Goal: Book appointment/travel/reservation

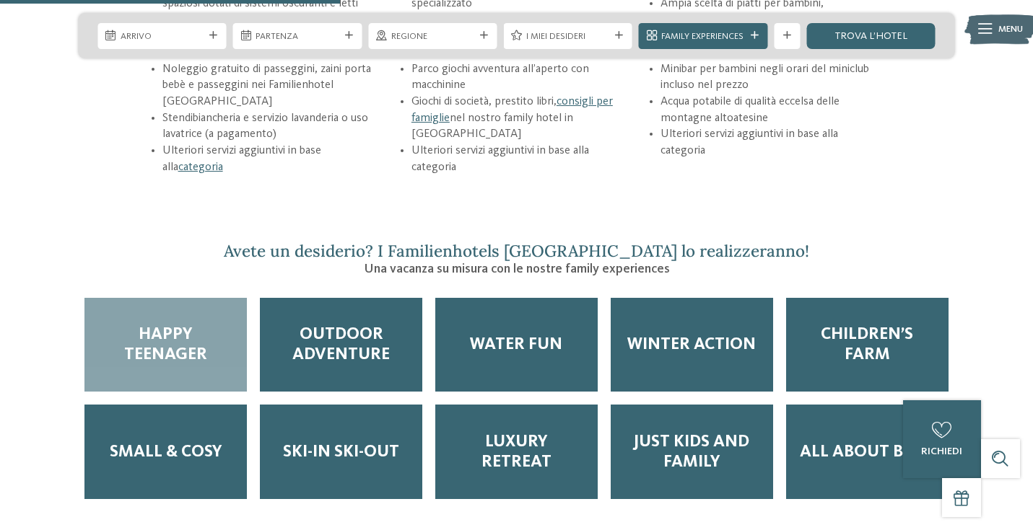
scroll to position [2035, 0]
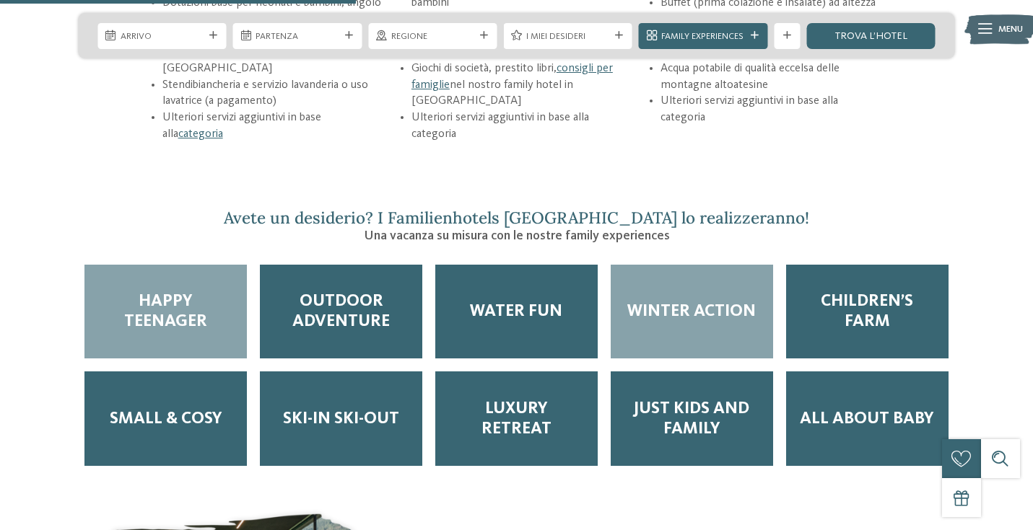
click at [660, 265] on div "Winter Action" at bounding box center [692, 312] width 162 height 95
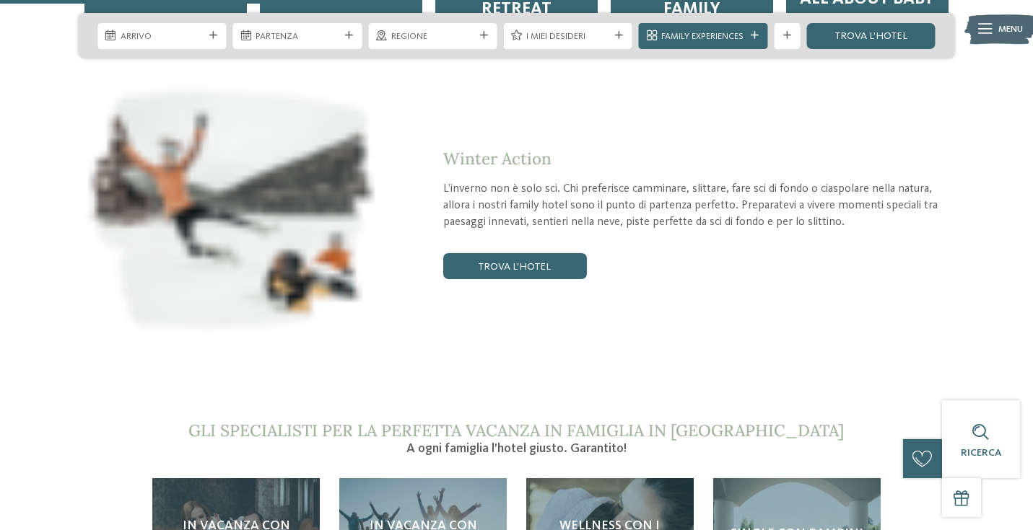
scroll to position [2488, 0]
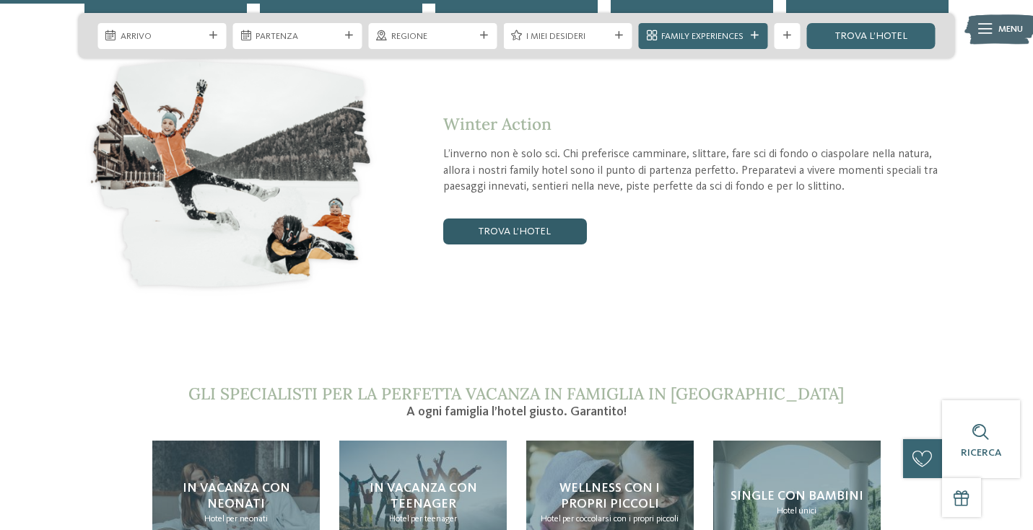
click at [497, 219] on link "trova l’hotel" at bounding box center [514, 232] width 143 height 26
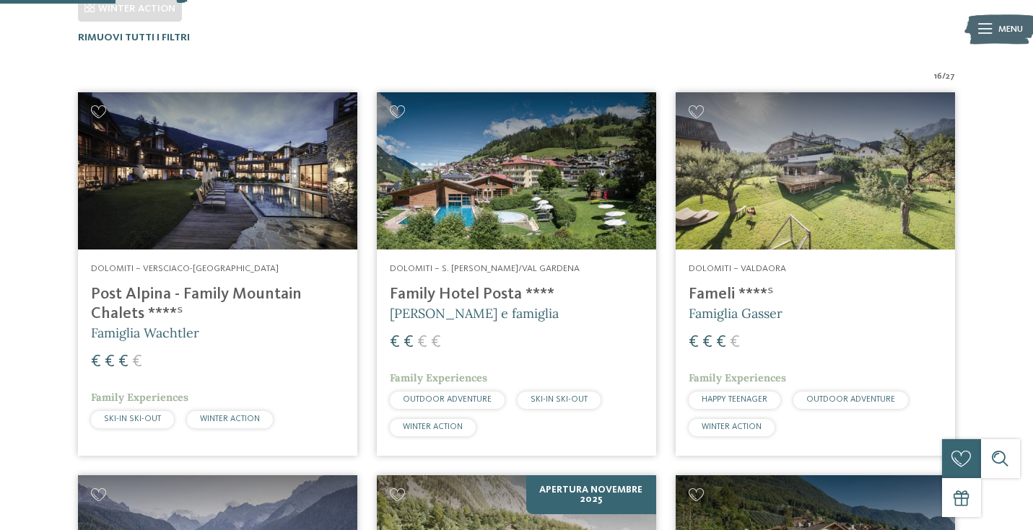
scroll to position [416, 0]
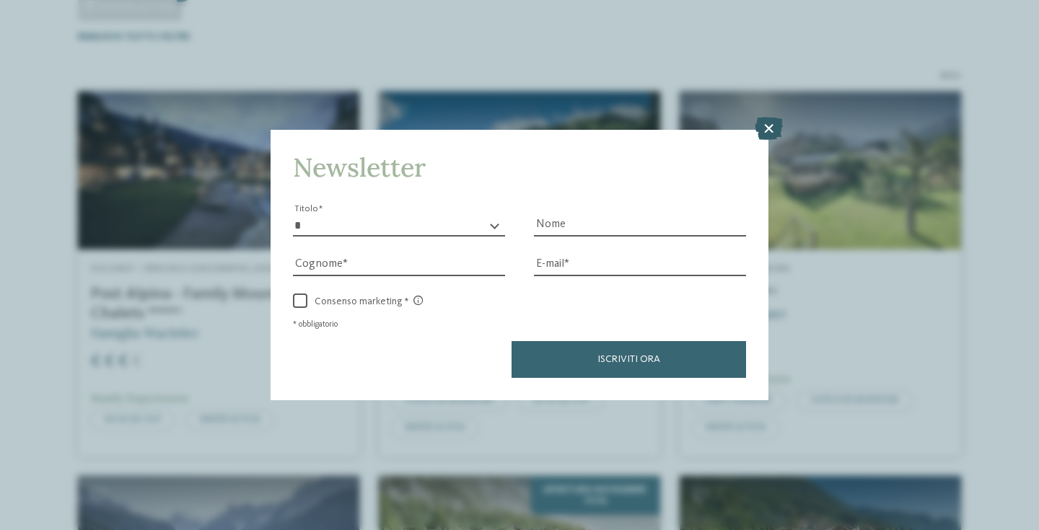
click at [765, 117] on icon at bounding box center [769, 128] width 28 height 23
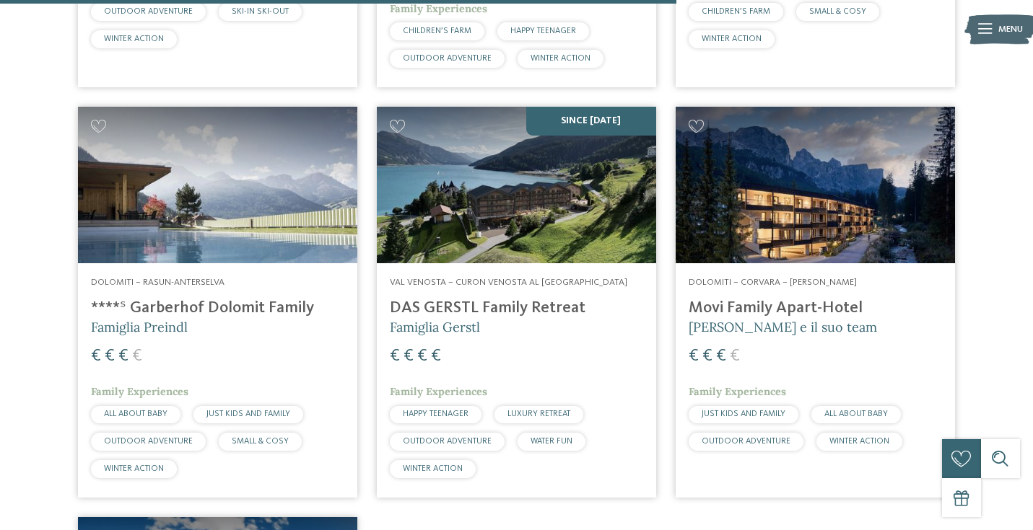
scroll to position [2025, 0]
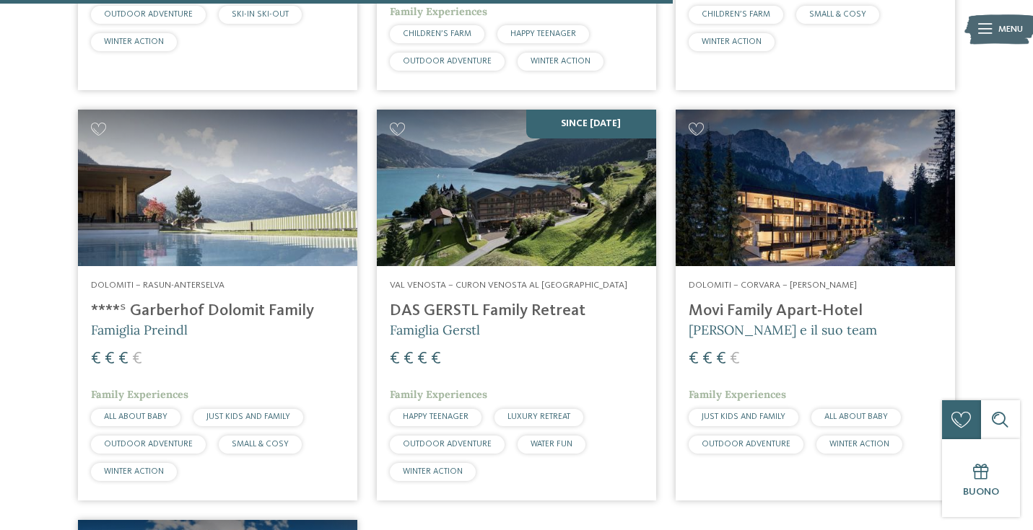
click at [822, 302] on h4 "Movi Family Apart-Hotel" at bounding box center [814, 311] width 253 height 19
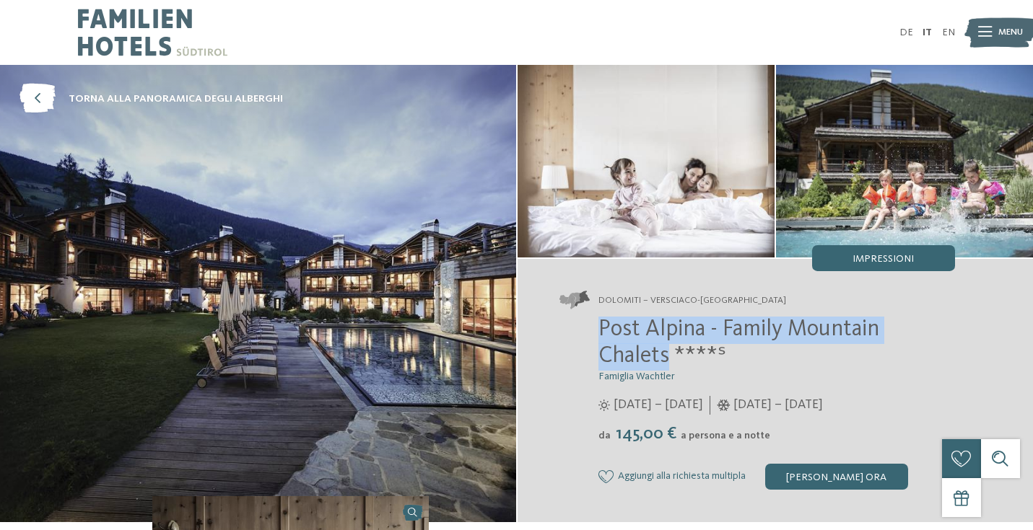
drag, startPoint x: 601, startPoint y: 329, endPoint x: 666, endPoint y: 357, distance: 70.8
click at [666, 357] on span "Post Alpina - Family Mountain Chalets ****ˢ" at bounding box center [738, 343] width 281 height 51
copy span "Post Alpina - Family Mountain Chalets"
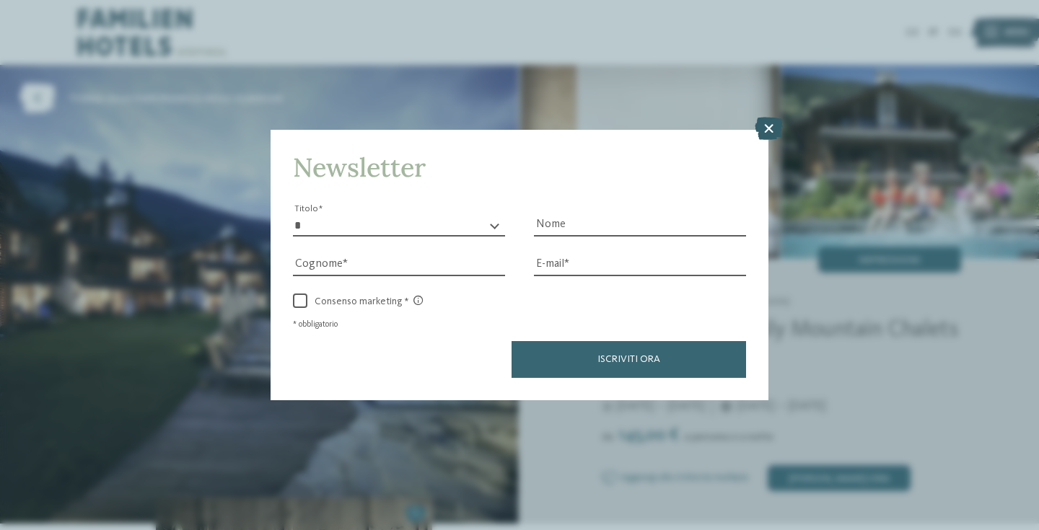
click at [765, 117] on icon at bounding box center [769, 128] width 28 height 23
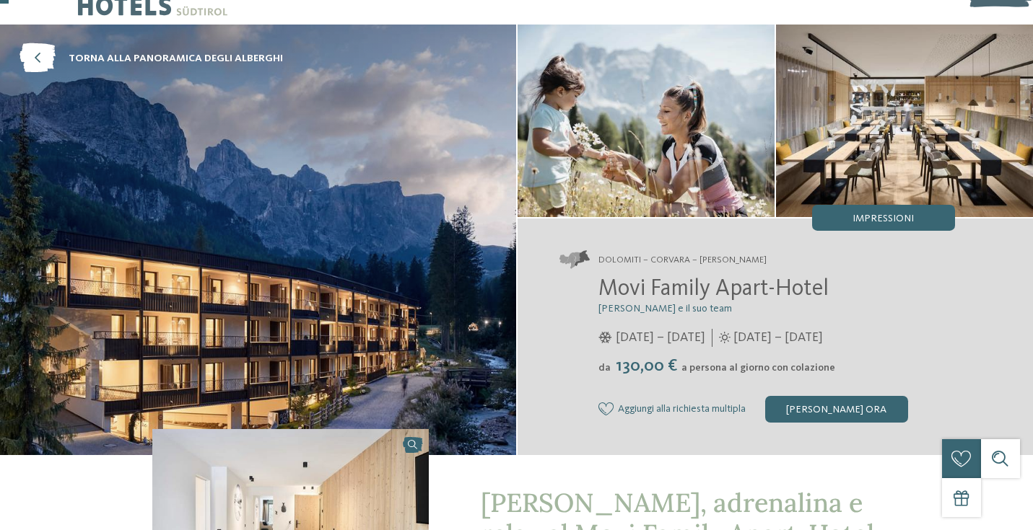
scroll to position [42, 0]
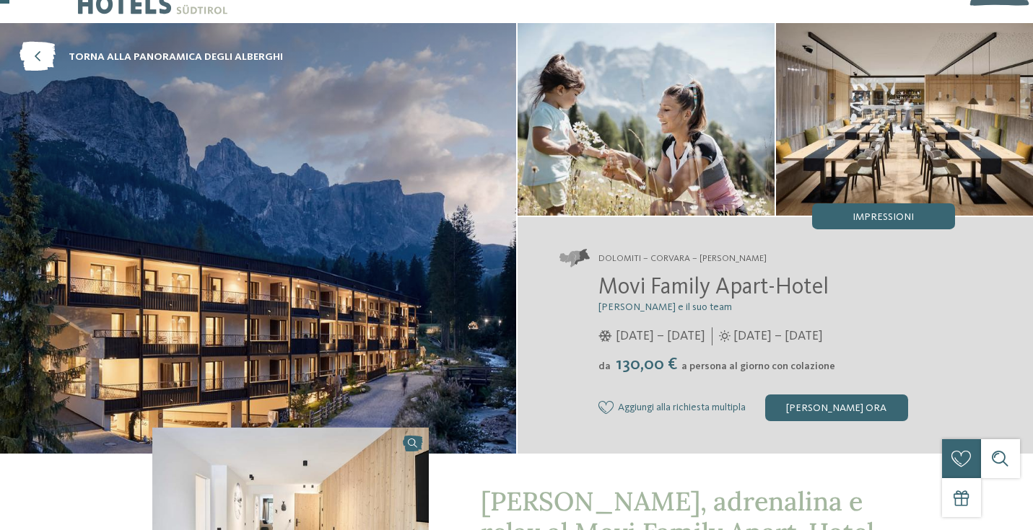
click at [442, 303] on img at bounding box center [258, 238] width 516 height 430
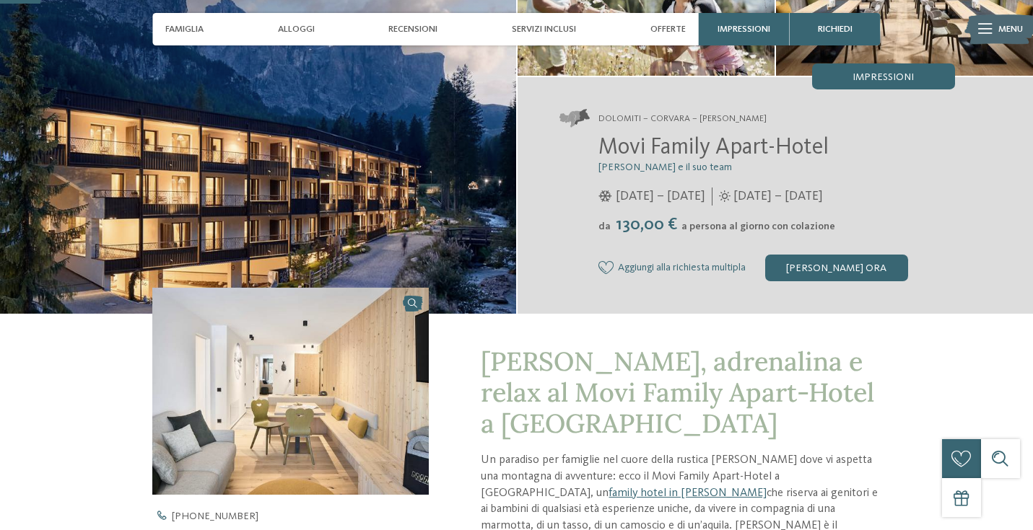
scroll to position [180, 0]
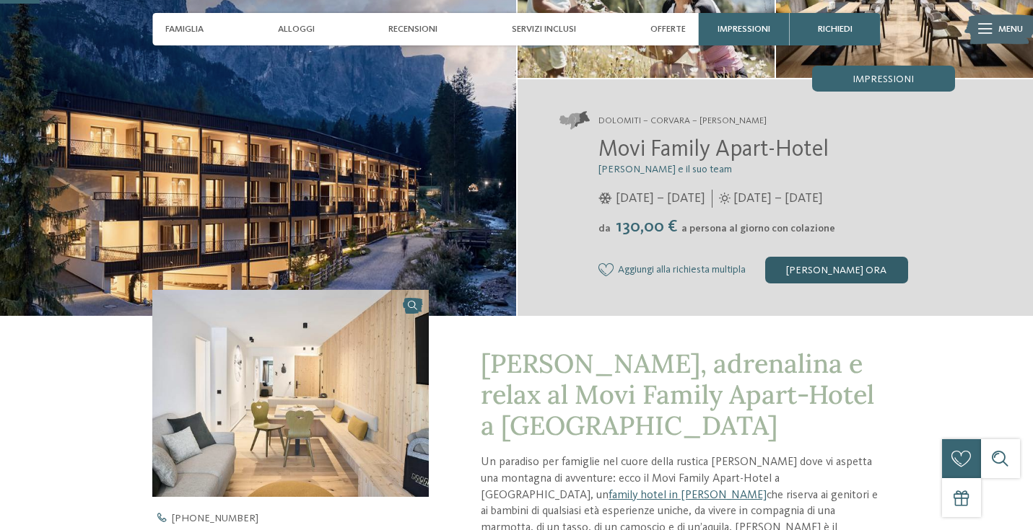
click at [822, 266] on div "[PERSON_NAME] ora" at bounding box center [836, 270] width 143 height 26
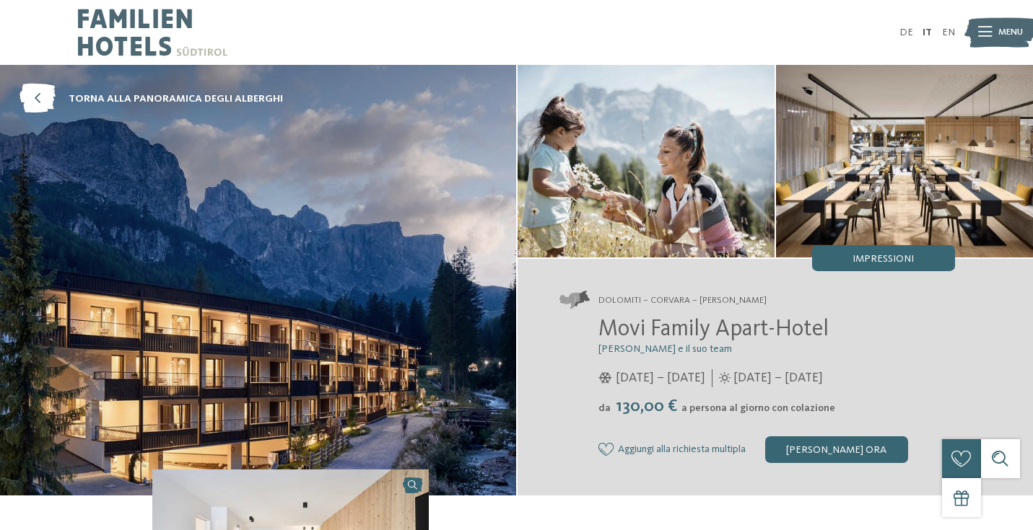
scroll to position [0, 0]
drag, startPoint x: 836, startPoint y: 333, endPoint x: 592, endPoint y: 333, distance: 243.9
click at [592, 333] on div "Movi Family Apart-Hotel Andrea Varallo e il suo team 05/12/2024 – 06/04/2025 da" at bounding box center [756, 390] width 395 height 147
copy span "Movi Family Apart-Hotel"
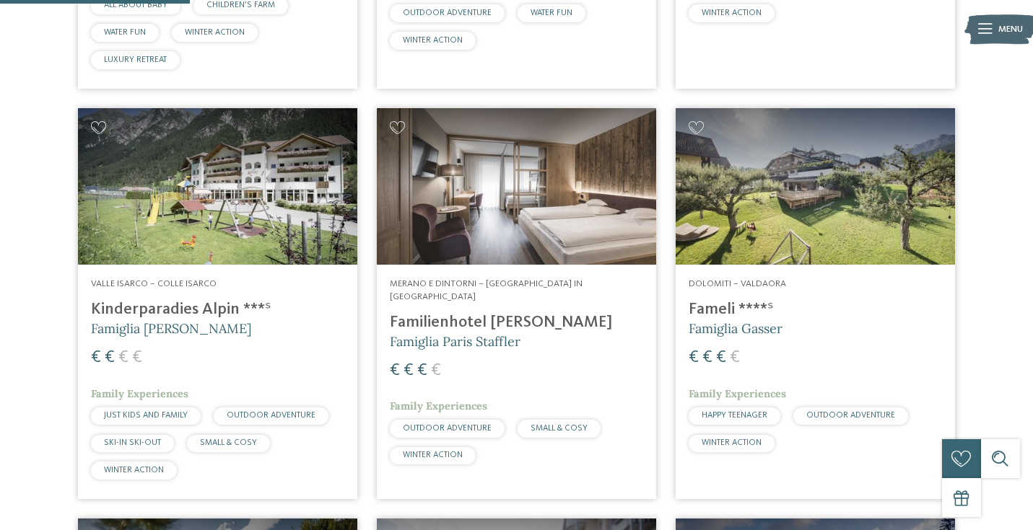
scroll to position [805, 0]
